Goal: Transaction & Acquisition: Obtain resource

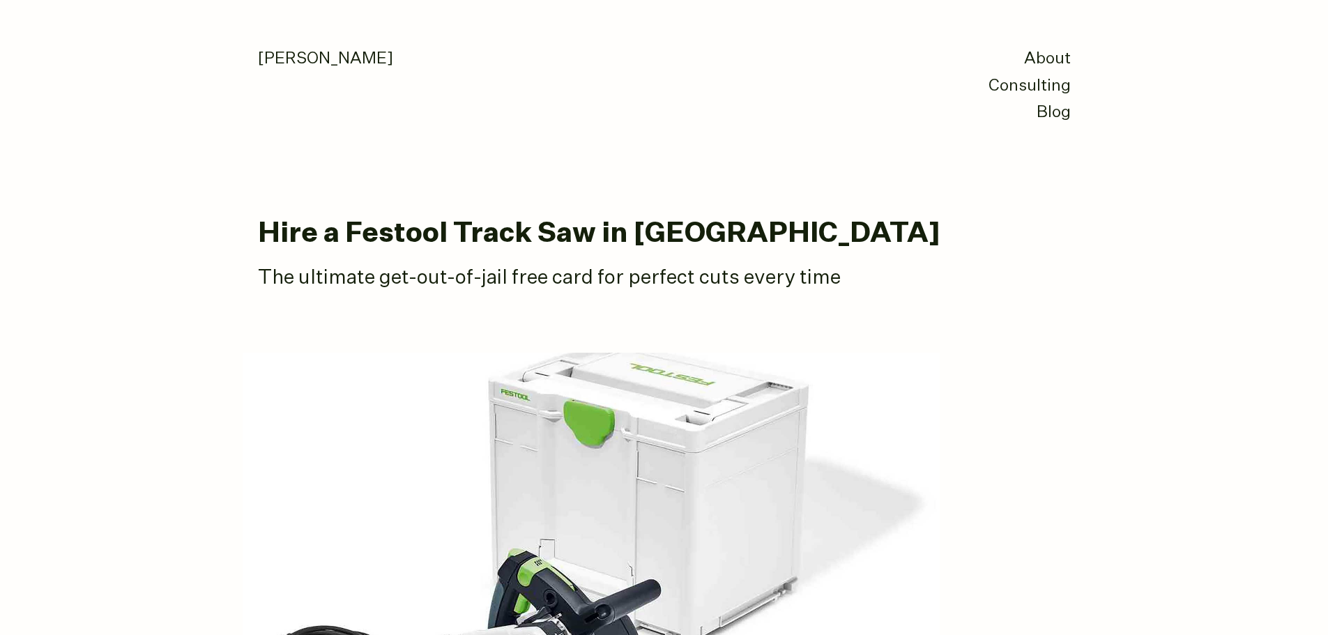
click at [1048, 53] on link "About" at bounding box center [1047, 59] width 47 height 16
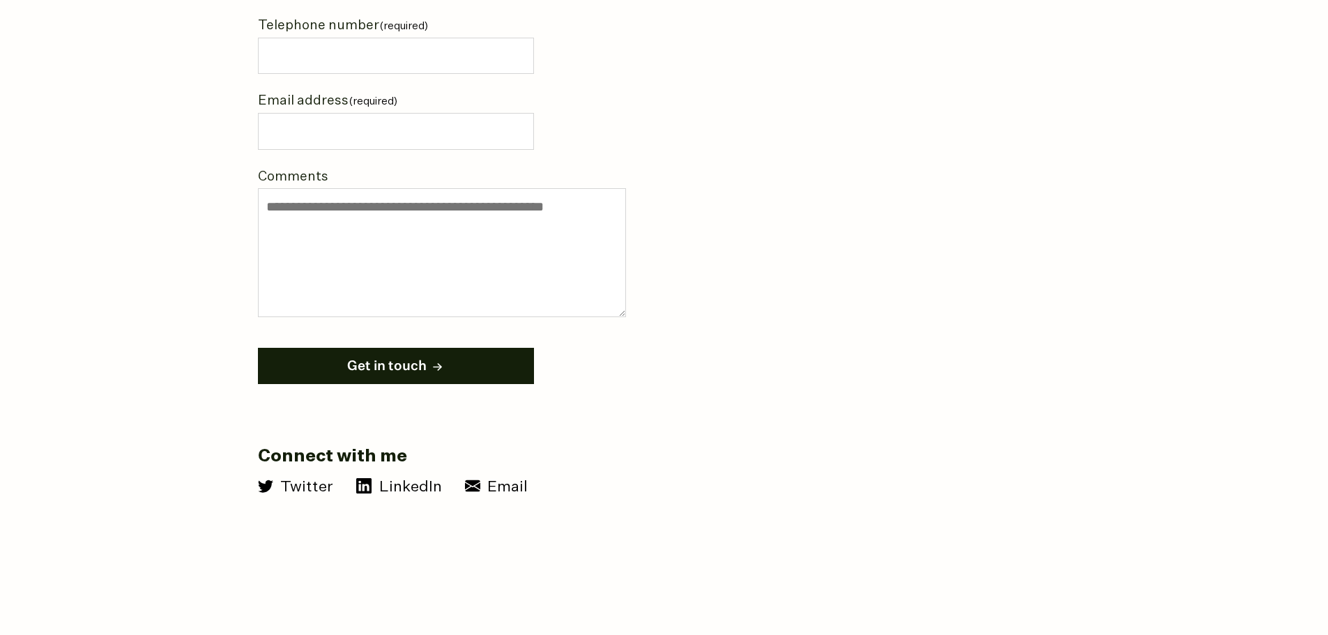
scroll to position [2084, 0]
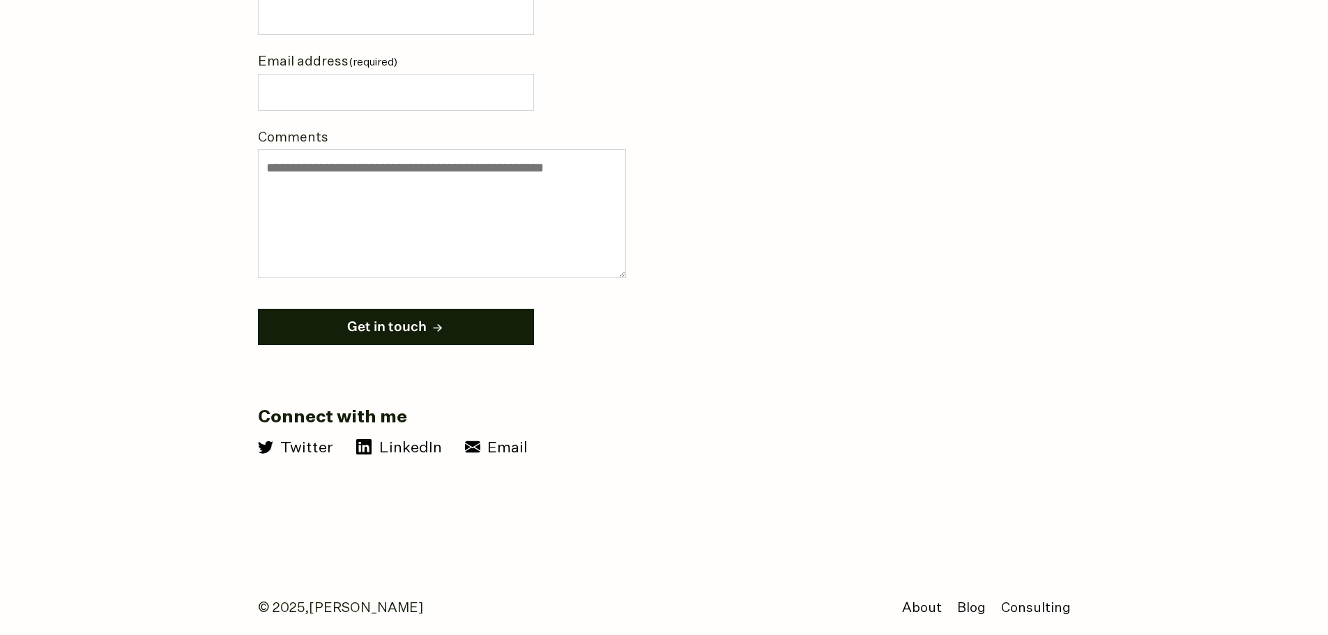
click at [410, 309] on button "Get in touch" at bounding box center [396, 327] width 276 height 37
click at [930, 602] on link "About" at bounding box center [922, 608] width 40 height 13
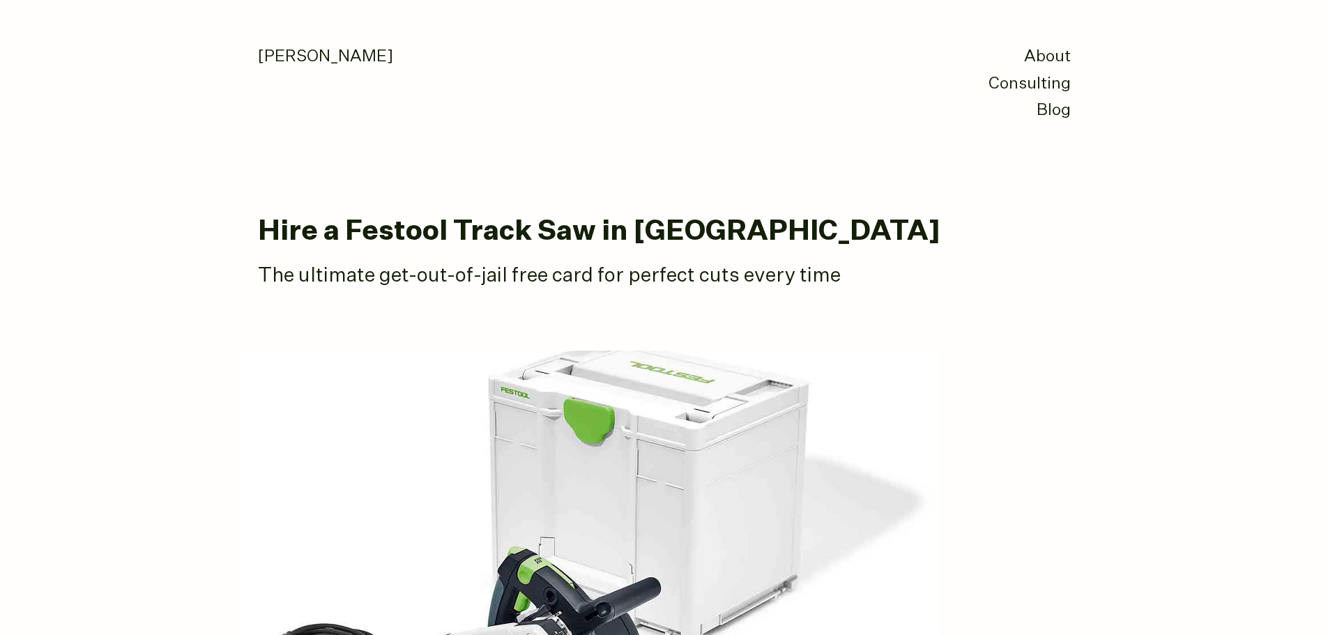
scroll to position [0, 0]
